Goal: Task Accomplishment & Management: Manage account settings

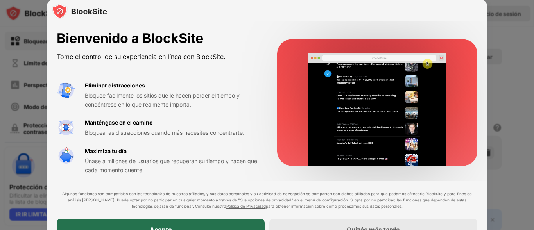
click at [176, 227] on div "Acepto" at bounding box center [161, 230] width 208 height 22
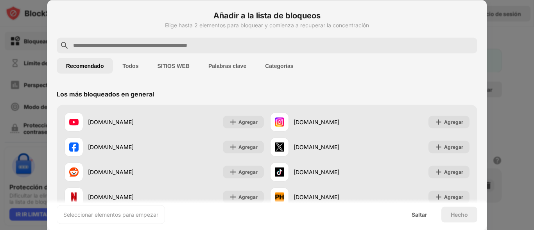
click at [289, 62] on button "Categorías" at bounding box center [279, 66] width 47 height 16
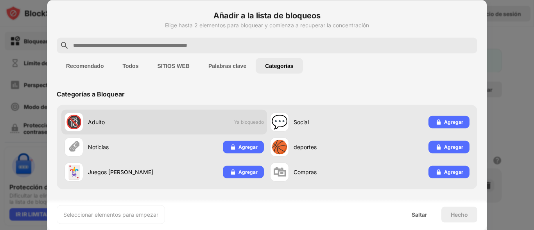
click at [254, 125] on div "🔞 Adulto Ya bloqueado" at bounding box center [164, 121] width 206 height 25
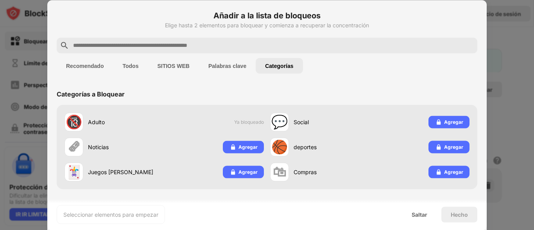
click at [171, 108] on div "🔞 Adulto Ya bloqueado 💬 Social Agregar 🗞 Noticias Agregar 🏀 deportes Agregar 🃏 …" at bounding box center [267, 147] width 421 height 84
click at [161, 65] on font "SITIOS WEB" at bounding box center [173, 66] width 32 height 6
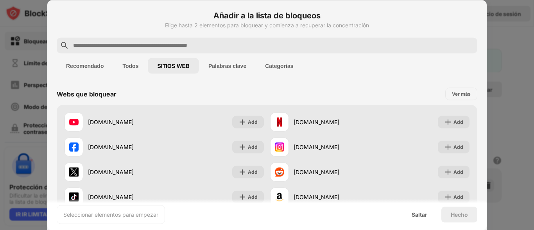
click at [161, 65] on font "SITIOS WEB" at bounding box center [173, 66] width 32 height 6
click at [244, 64] on font "Palabras clave" at bounding box center [227, 66] width 38 height 6
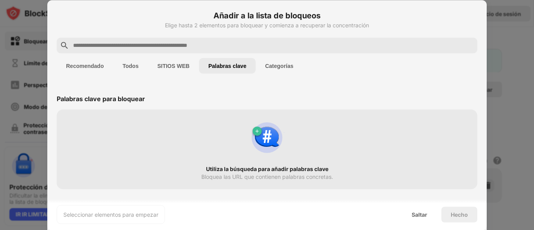
click at [278, 68] on font "Categorías" at bounding box center [279, 66] width 28 height 6
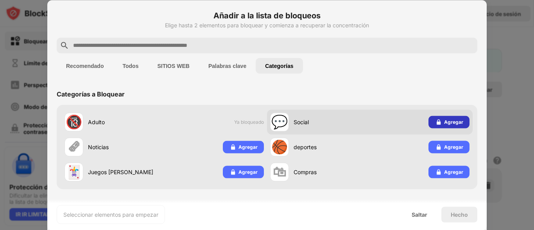
click at [431, 121] on div "Agregar" at bounding box center [448, 122] width 41 height 13
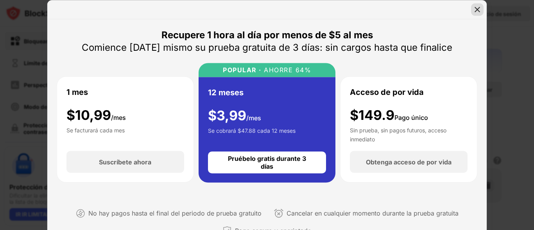
click at [477, 6] on img at bounding box center [477, 9] width 8 height 8
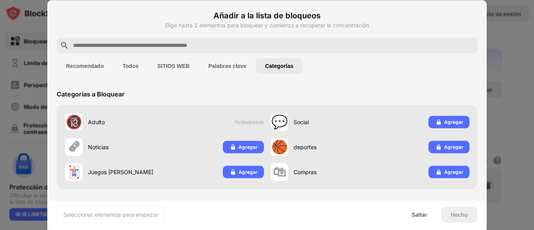
click at [128, 61] on button "Todos" at bounding box center [130, 66] width 35 height 16
click at [86, 66] on font "Recomendado" at bounding box center [85, 66] width 38 height 6
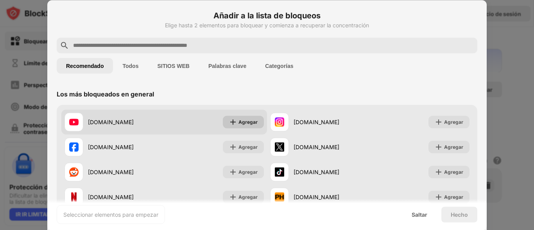
click at [238, 119] on font "Agregar" at bounding box center [247, 122] width 19 height 6
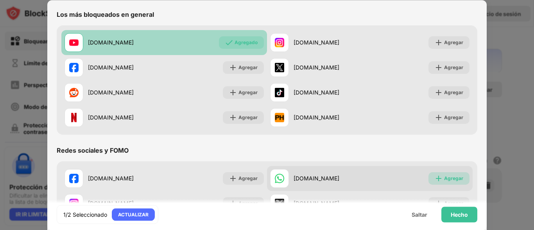
click at [458, 180] on div "Agregar" at bounding box center [448, 178] width 41 height 13
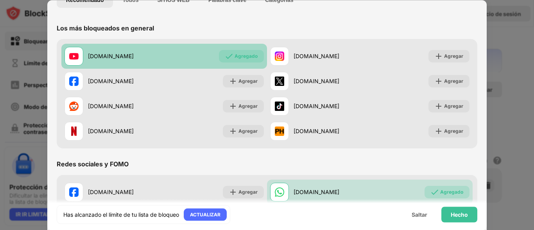
scroll to position [71, 0]
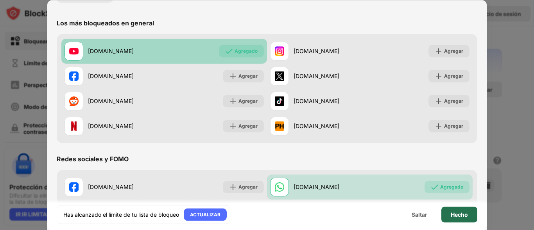
click at [458, 214] on font "Hecho" at bounding box center [459, 214] width 17 height 7
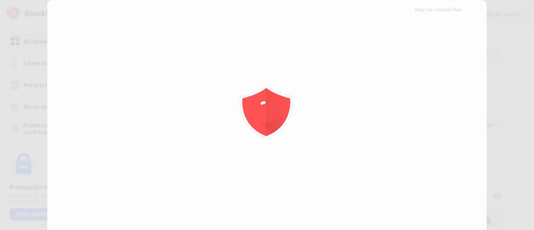
scroll to position [0, 0]
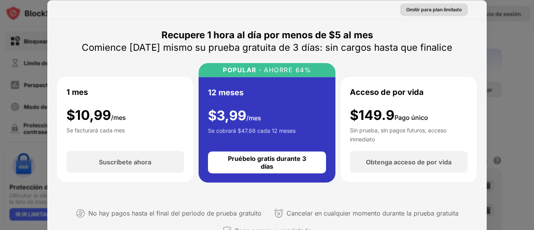
click at [419, 13] on div "Omitir para plan limitado" at bounding box center [433, 9] width 55 height 8
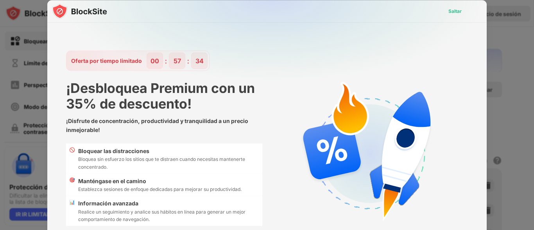
click at [446, 7] on div "Saltar" at bounding box center [455, 11] width 26 height 13
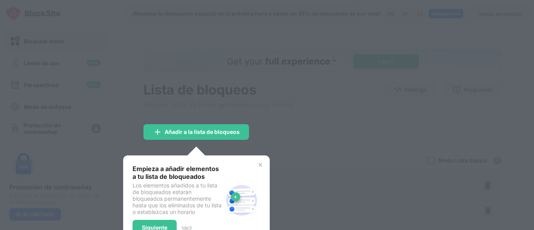
click at [299, 129] on div at bounding box center [267, 115] width 534 height 230
click at [164, 220] on div "Empieza a añadir elementos a tu lista de bloqueados Los elementos añadidos a tu…" at bounding box center [177, 200] width 90 height 71
click at [161, 223] on div "Siguiente" at bounding box center [154, 228] width 44 height 16
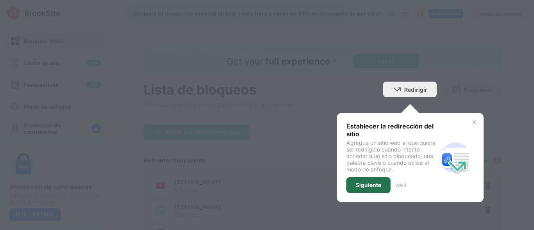
click at [367, 185] on font "Siguiente" at bounding box center [368, 185] width 25 height 7
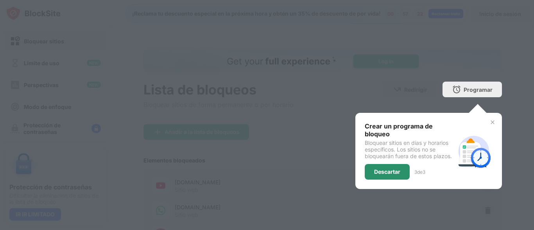
click at [397, 174] on div "Descartar" at bounding box center [387, 172] width 45 height 16
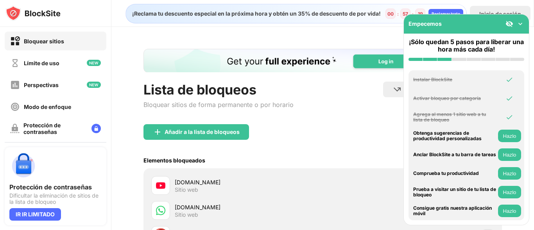
click at [519, 26] on img at bounding box center [520, 24] width 8 height 8
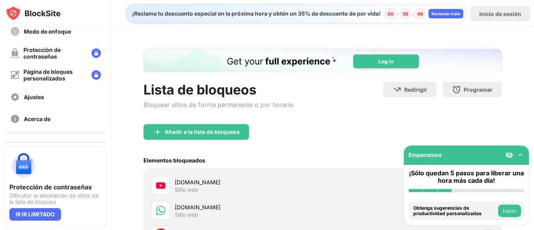
scroll to position [74, 0]
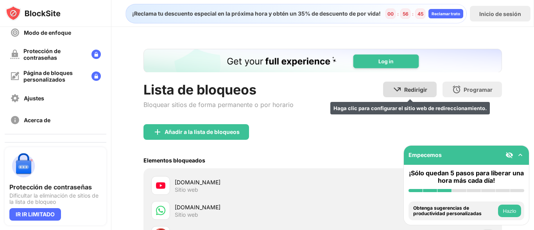
click at [404, 88] on font "Redirigir" at bounding box center [415, 89] width 23 height 7
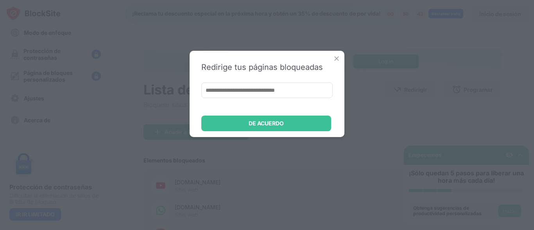
click at [258, 89] on input at bounding box center [266, 90] width 131 height 16
click at [335, 59] on img at bounding box center [337, 59] width 8 height 8
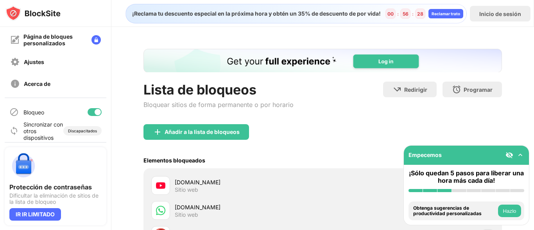
scroll to position [113, 0]
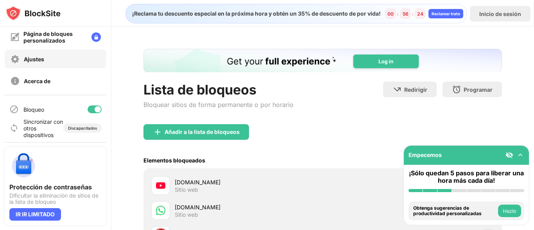
click at [55, 53] on div "Ajustes" at bounding box center [56, 59] width 102 height 19
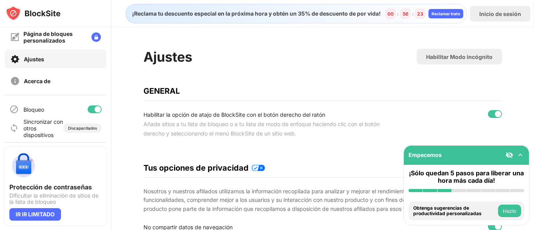
click at [55, 53] on div "Ajustes" at bounding box center [56, 59] width 102 height 19
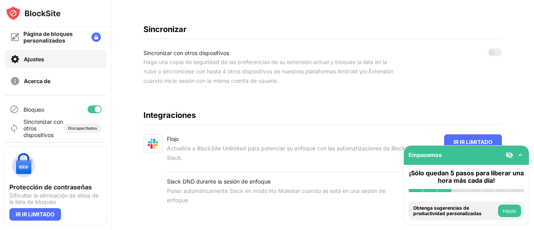
scroll to position [408, 0]
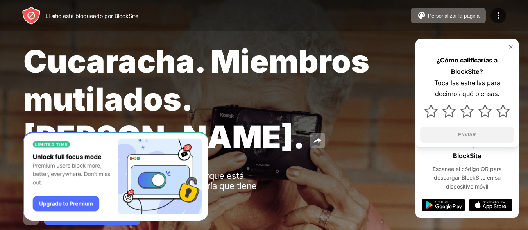
click at [223, 81] on font "Cucaracha. Miembros mutilados. Juan Goodman." at bounding box center [196, 99] width 346 height 114
click at [510, 44] on img at bounding box center [511, 47] width 6 height 6
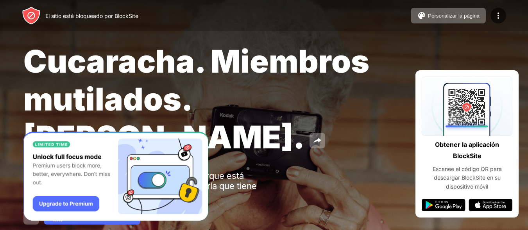
drag, startPoint x: 220, startPoint y: 114, endPoint x: 228, endPoint y: 105, distance: 12.5
click at [228, 105] on font "Cucaracha. Miembros mutilados. Juan Goodman." at bounding box center [196, 99] width 346 height 114
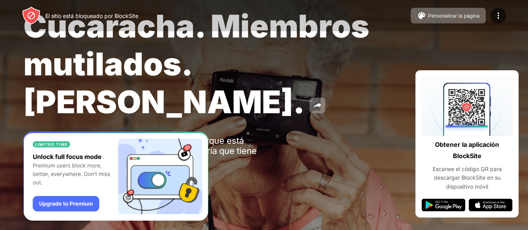
scroll to position [37, 0]
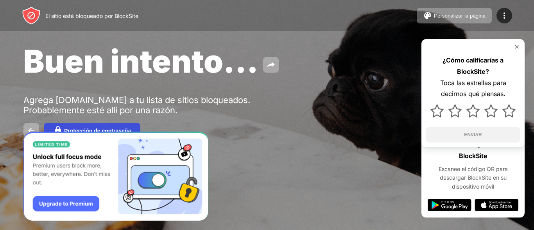
click at [103, 123] on button "Protección de contraseña" at bounding box center [92, 131] width 97 height 16
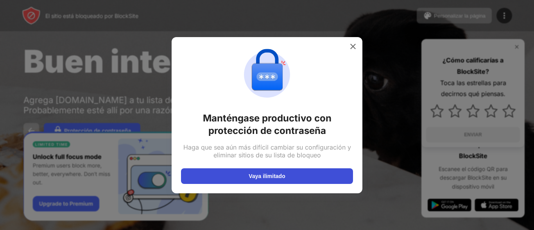
click at [208, 175] on button "Vaya ilimitado" at bounding box center [267, 176] width 172 height 16
